Goal: Transaction & Acquisition: Obtain resource

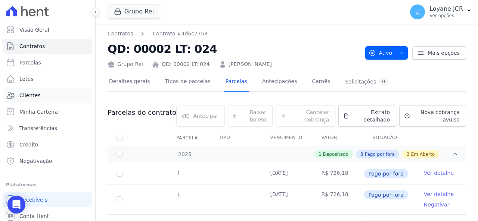
click at [46, 94] on link "Clientes" at bounding box center [47, 95] width 89 height 15
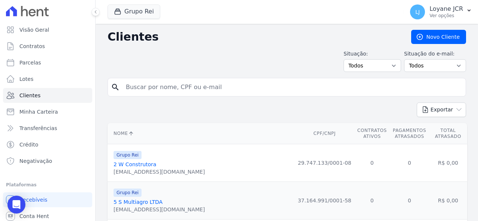
click at [187, 92] on input "search" at bounding box center [291, 87] width 341 height 15
paste input "[PERSON_NAME] [PERSON_NAME] DOS [PERSON_NAME]"
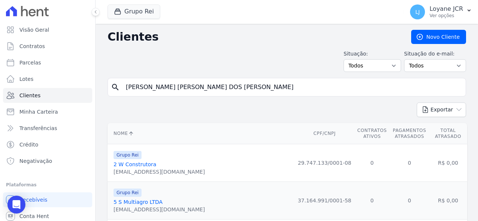
type input "[PERSON_NAME] [PERSON_NAME] DOS [PERSON_NAME]"
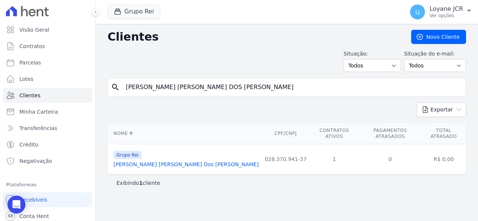
click at [158, 162] on link "[PERSON_NAME] [PERSON_NAME] Dos [PERSON_NAME]" at bounding box center [185, 165] width 145 height 6
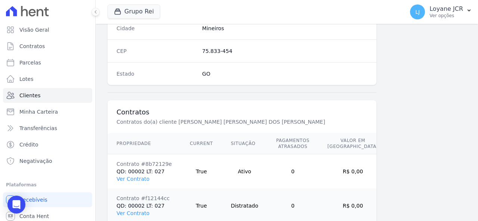
scroll to position [513, 0]
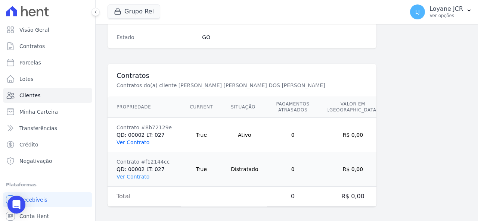
click at [134, 141] on link "Ver Contrato" at bounding box center [132, 143] width 33 height 6
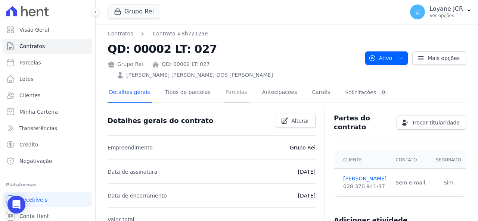
click at [230, 88] on link "Parcelas" at bounding box center [236, 93] width 25 height 20
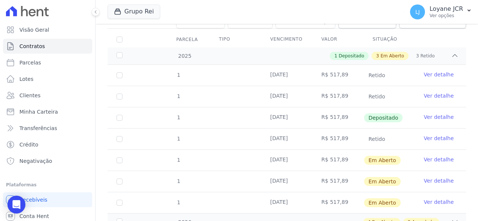
scroll to position [112, 0]
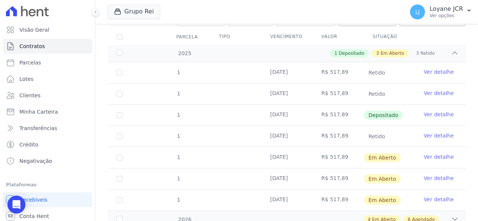
drag, startPoint x: 249, startPoint y: 162, endPoint x: 213, endPoint y: 125, distance: 50.9
click at [213, 126] on td at bounding box center [235, 136] width 51 height 21
click at [121, 155] on input "checkbox" at bounding box center [119, 158] width 6 height 6
checkbox input "true"
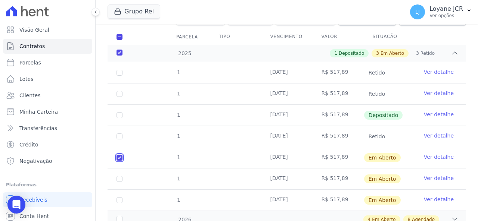
checkbox input "true"
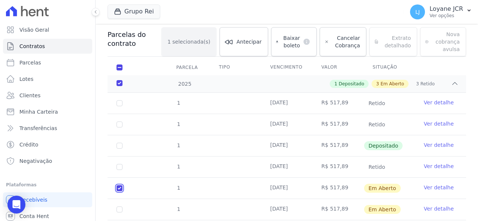
scroll to position [37, 0]
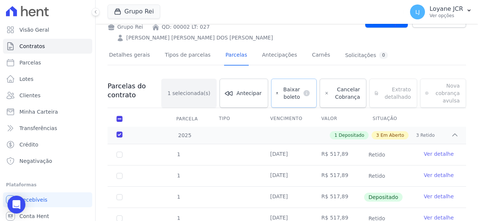
click at [286, 86] on span "Baixar boleto" at bounding box center [290, 93] width 19 height 15
